Goal: Information Seeking & Learning: Learn about a topic

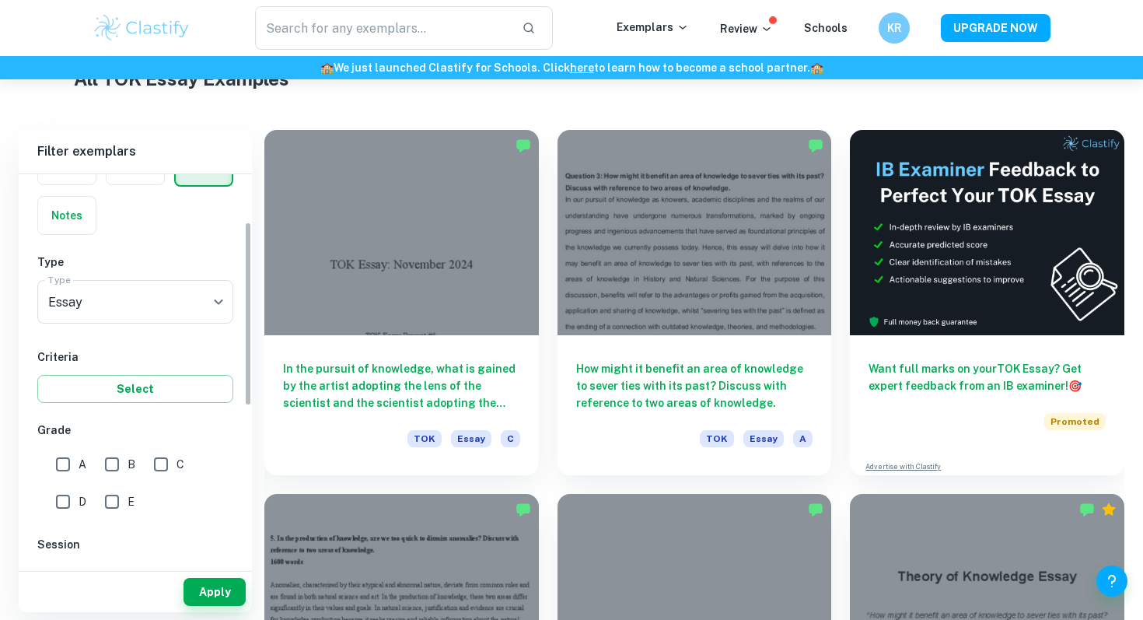
scroll to position [101, 0]
click at [64, 467] on input "A" at bounding box center [62, 462] width 31 height 31
checkbox input "true"
click at [206, 601] on button "Apply" at bounding box center [215, 592] width 62 height 28
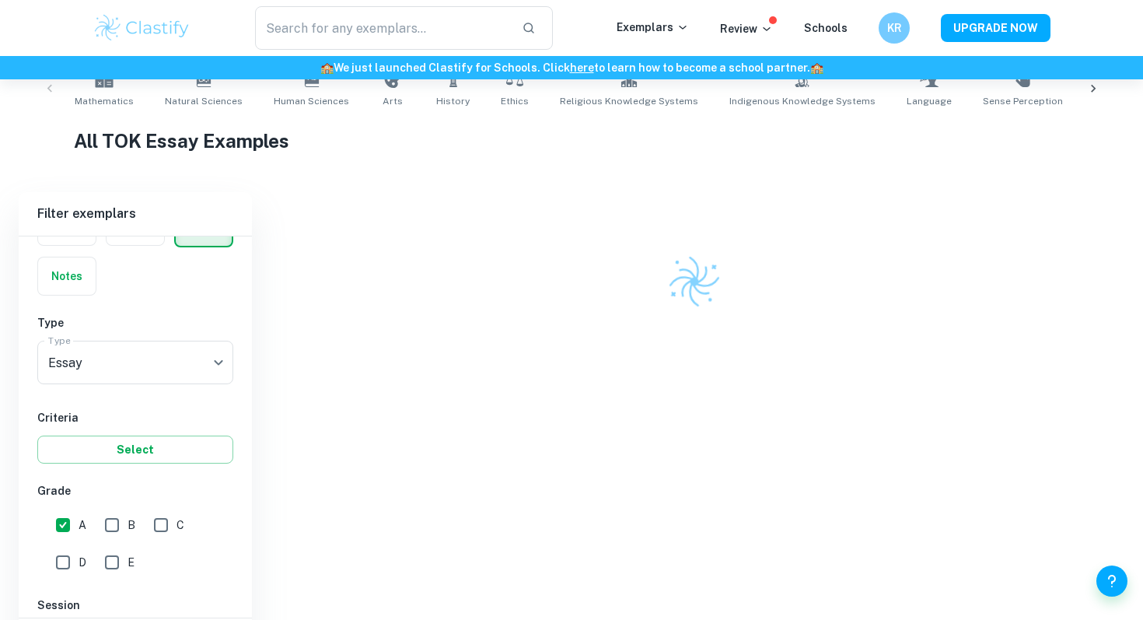
scroll to position [394, 0]
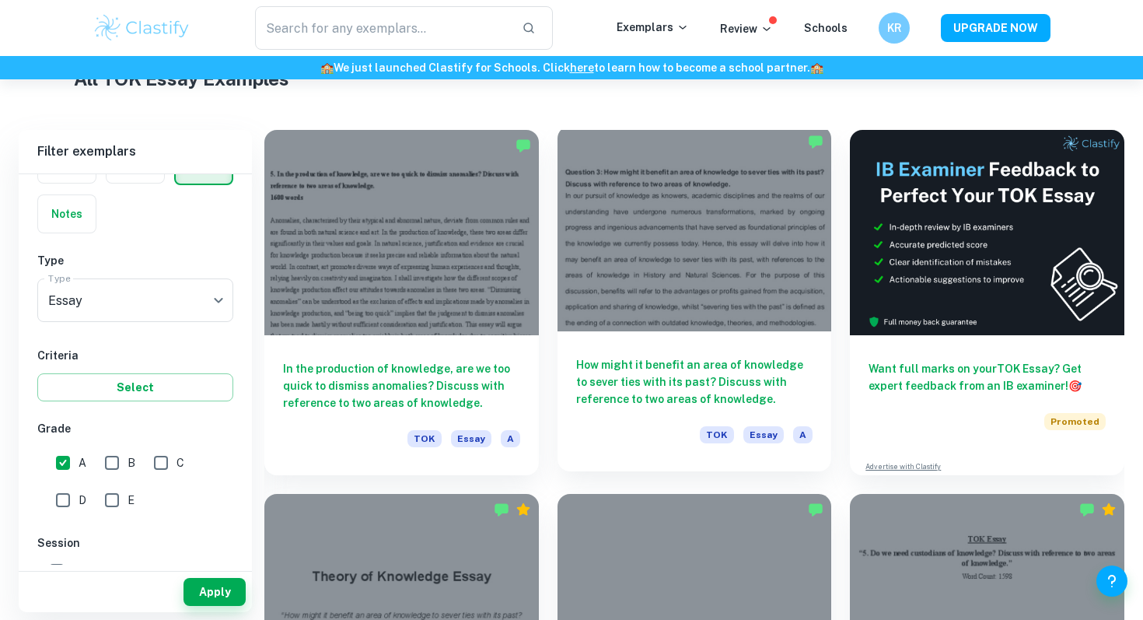
click at [716, 317] on div at bounding box center [695, 228] width 275 height 205
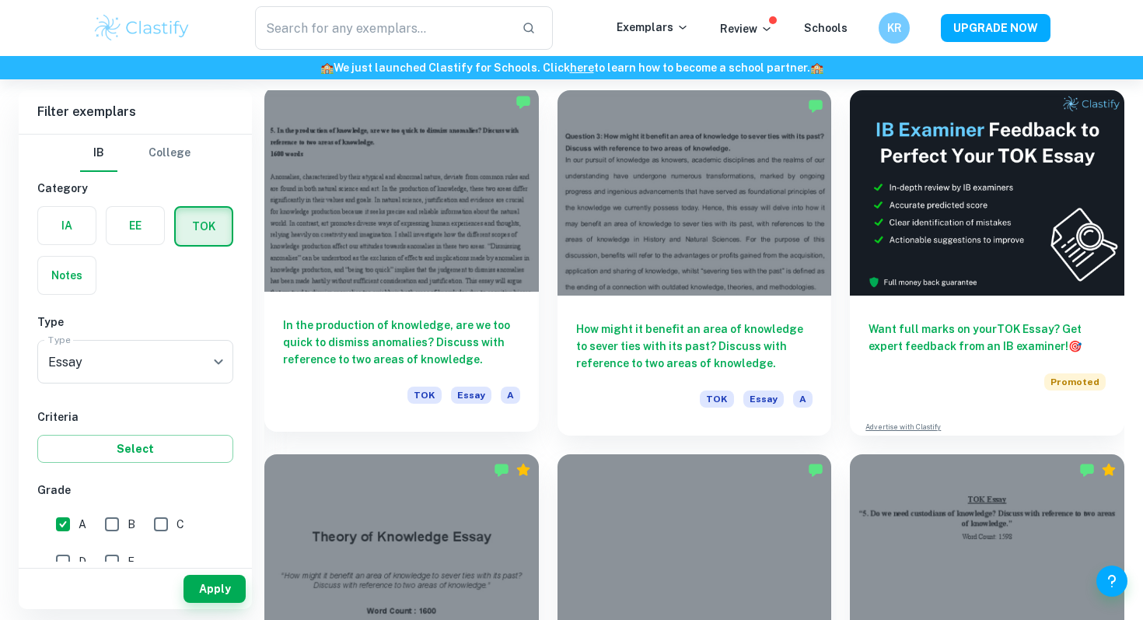
scroll to position [436, 0]
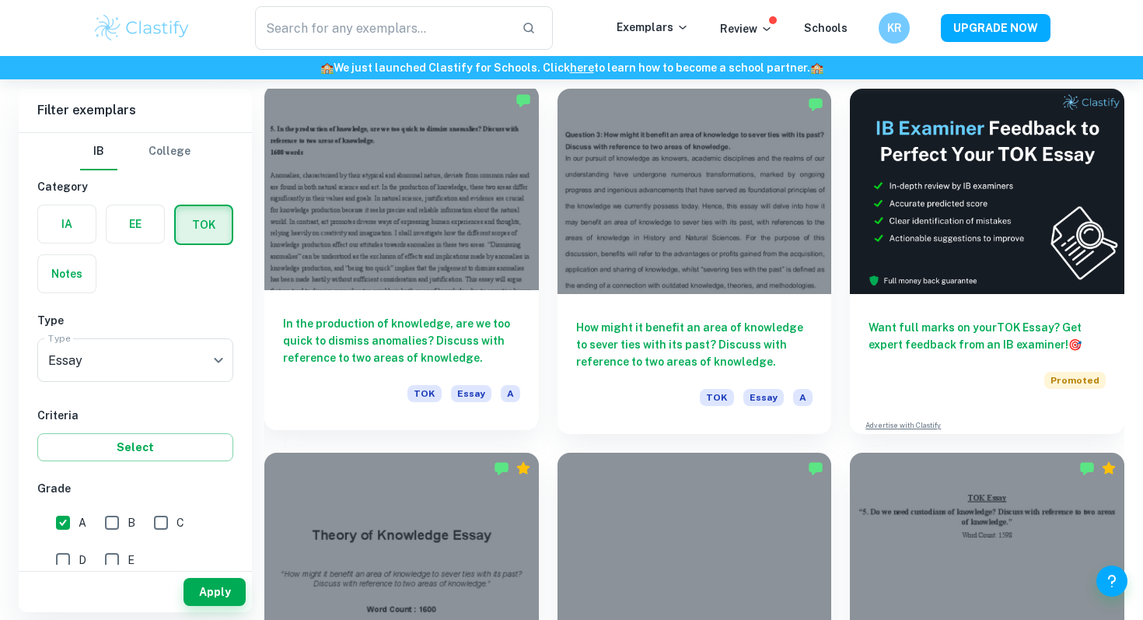
click at [405, 278] on div at bounding box center [401, 187] width 275 height 205
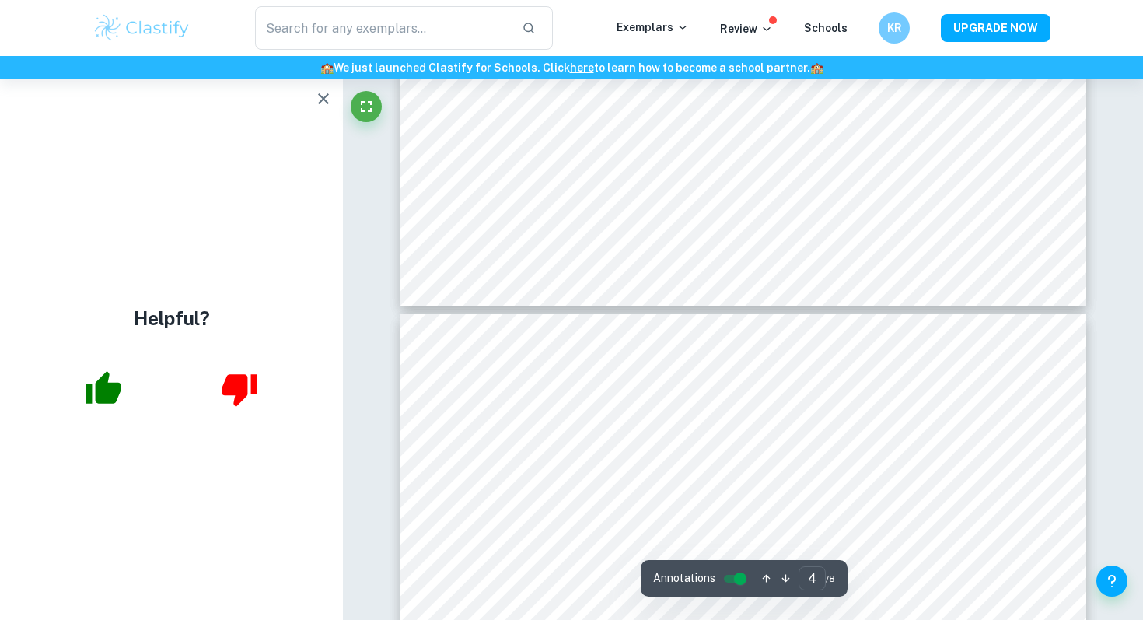
type input "5"
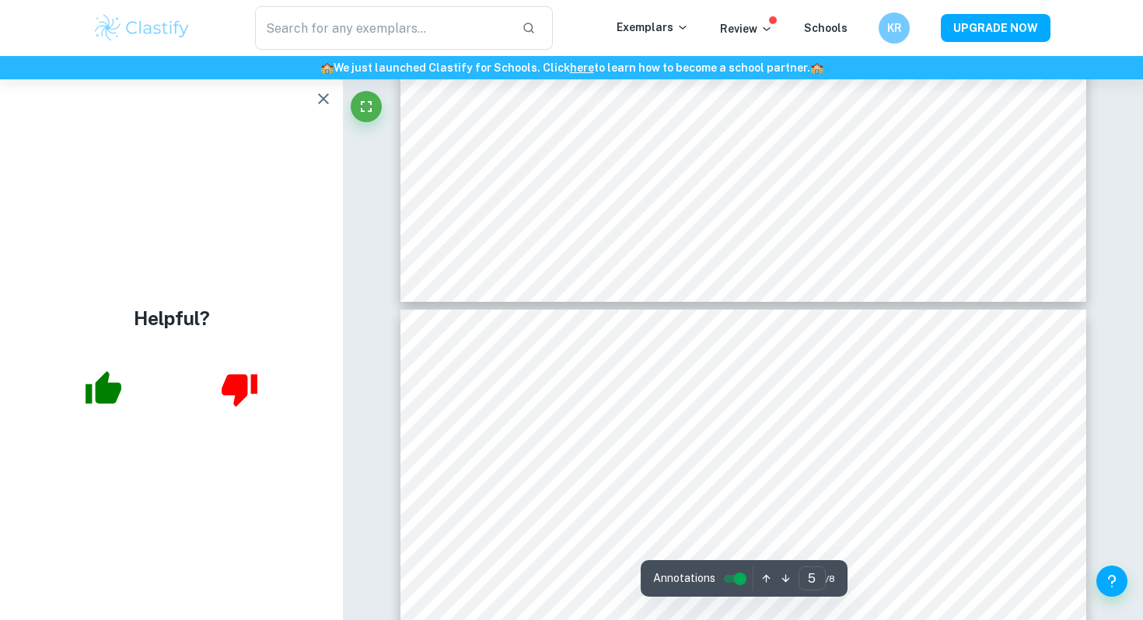
scroll to position [3591, 0]
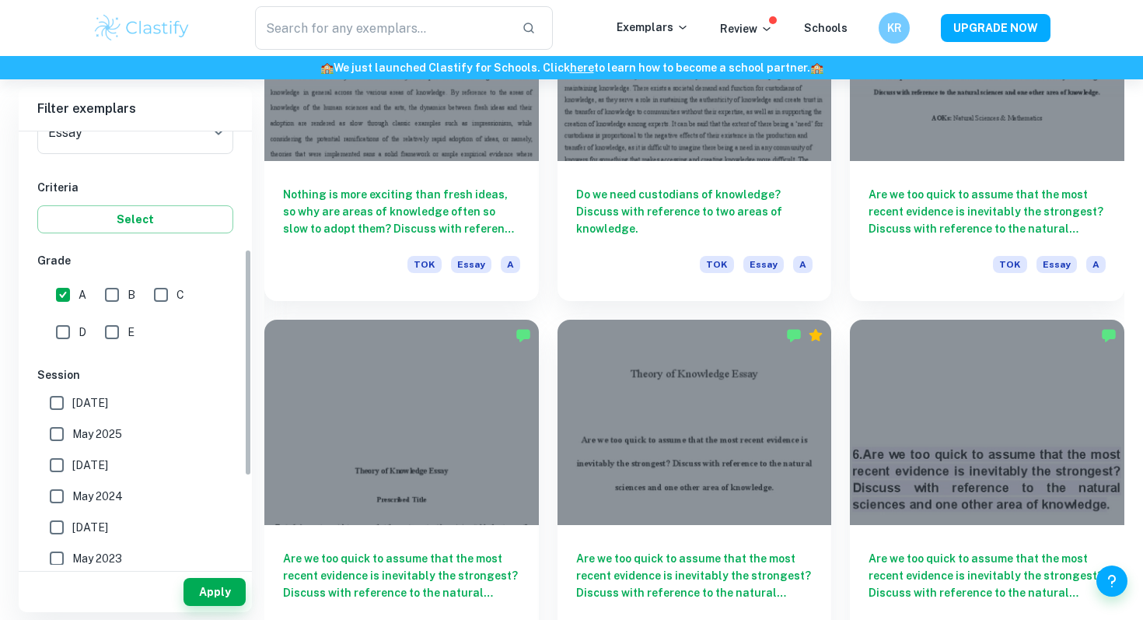
scroll to position [222, 0]
